Goal: Task Accomplishment & Management: Use online tool/utility

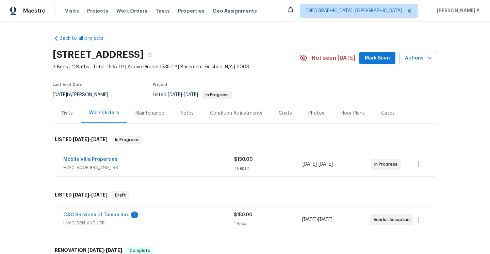
scroll to position [2, 0]
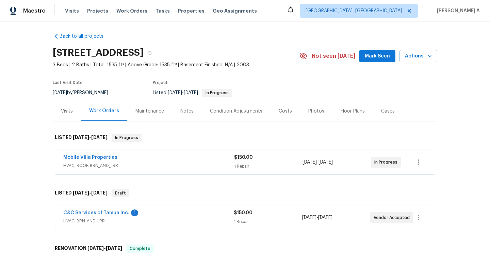
click at [169, 163] on span "HVAC, ROOF, BRN_AND_LRR" at bounding box center [148, 165] width 171 height 7
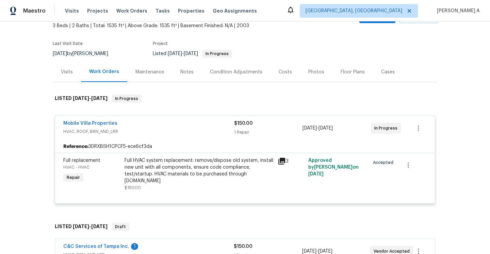
scroll to position [42, 0]
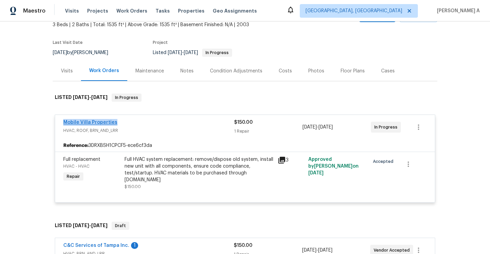
drag, startPoint x: 61, startPoint y: 124, endPoint x: 114, endPoint y: 125, distance: 53.1
click at [114, 125] on div "Mobile Villa Properties HVAC, ROOF, BRN_AND_LRR $150.00 1 Repair 9/13/2025 - 9/…" at bounding box center [245, 127] width 380 height 24
copy link "Mobile Villa Properties"
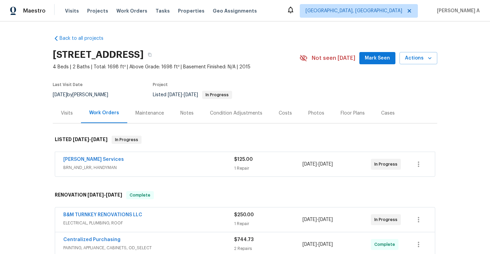
click at [215, 166] on span "BRN_AND_LRR, HANDYMAN" at bounding box center [148, 167] width 171 height 7
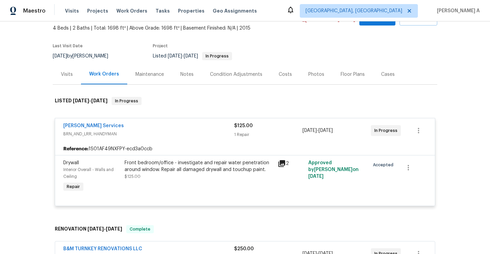
scroll to position [51, 0]
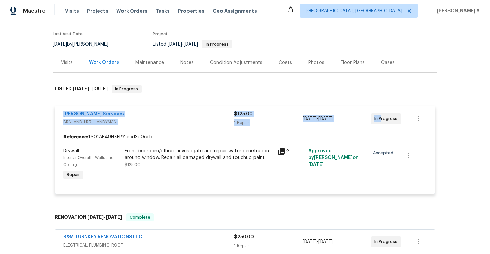
drag, startPoint x: 62, startPoint y: 113, endPoint x: 382, endPoint y: 119, distance: 320.5
click at [382, 119] on div "[PERSON_NAME] Services BRN_AND_LRR, HANDYMAN $125.00 1 Repair [DATE] - [DATE] I…" at bounding box center [245, 118] width 380 height 24
copy div "[PERSON_NAME] Services BRN_AND_LRR, HANDYMAN $125.00 1 Repair [DATE] - [DATE] I…"
